Goal: Browse casually: Explore the website without a specific task or goal

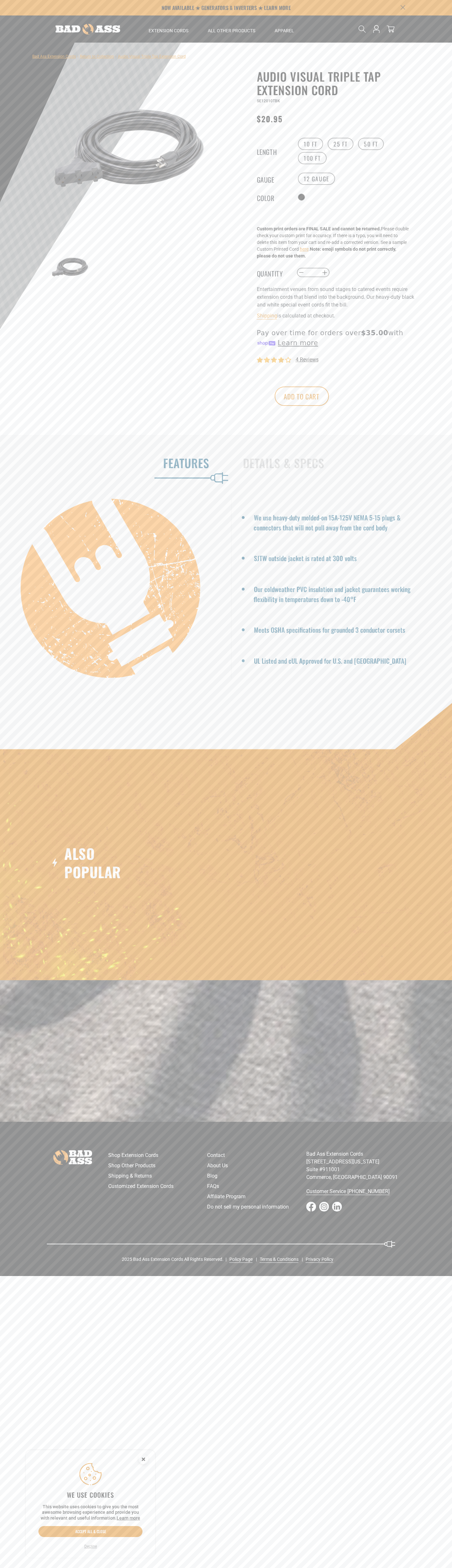
click at [306, 361] on span "4 reviews" at bounding box center [307, 359] width 23 height 6
click at [329, 397] on button "Add to cart" at bounding box center [302, 396] width 55 height 20
click at [391, 29] on icon at bounding box center [391, 29] width 8 height 8
